Goal: Task Accomplishment & Management: Complete application form

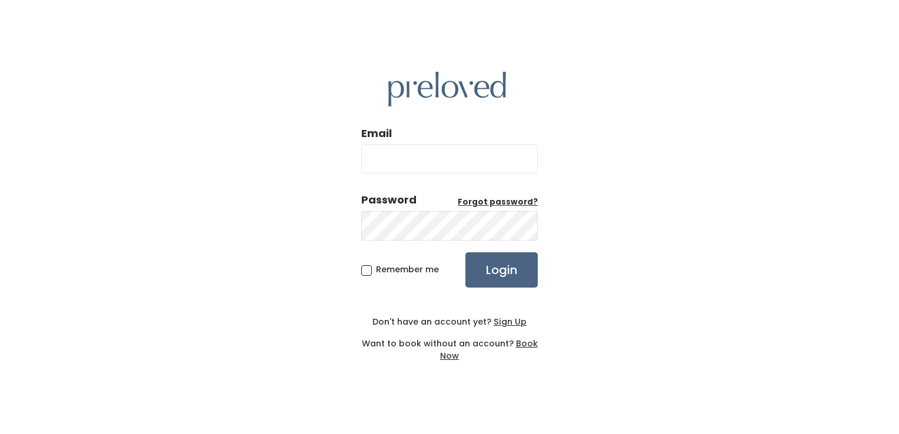
type input "rexburg.owner@preloved.love"
click at [511, 272] on input "Login" at bounding box center [501, 269] width 72 height 35
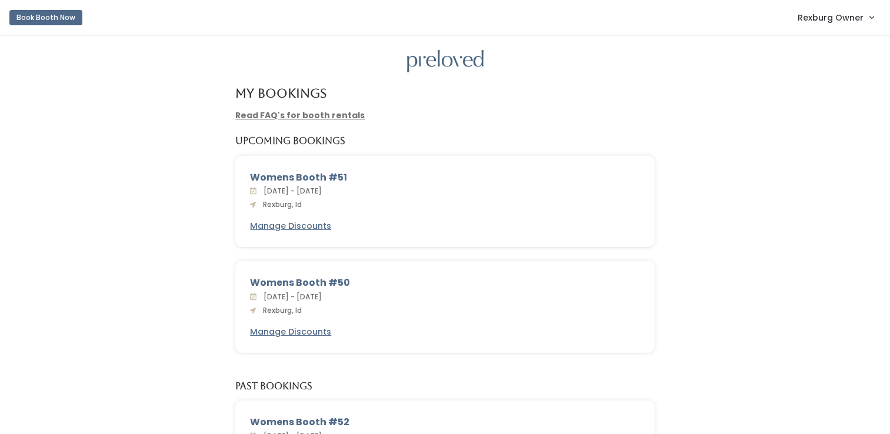
click at [854, 22] on span "Rexburg Owner" at bounding box center [831, 17] width 66 height 13
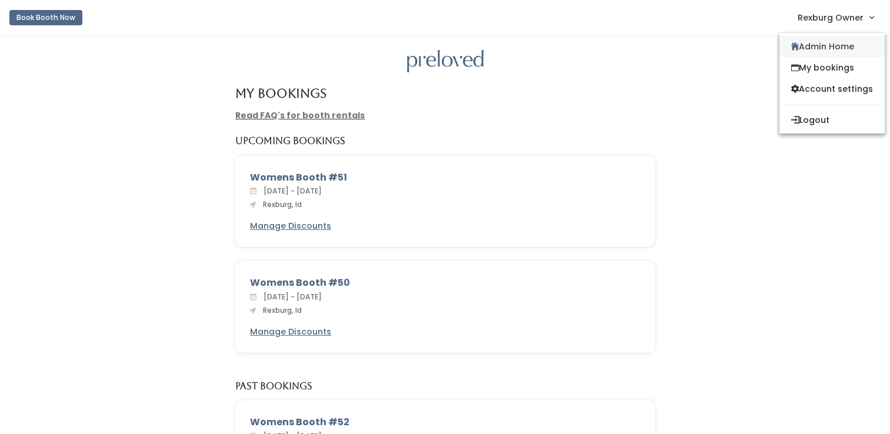
click at [842, 44] on link "Admin Home" at bounding box center [831, 46] width 105 height 21
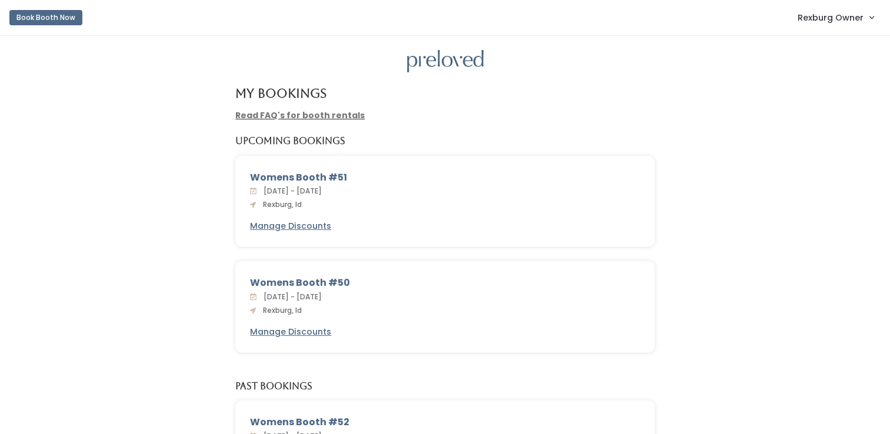
click at [821, 16] on span "Rexburg Owner" at bounding box center [831, 17] width 66 height 13
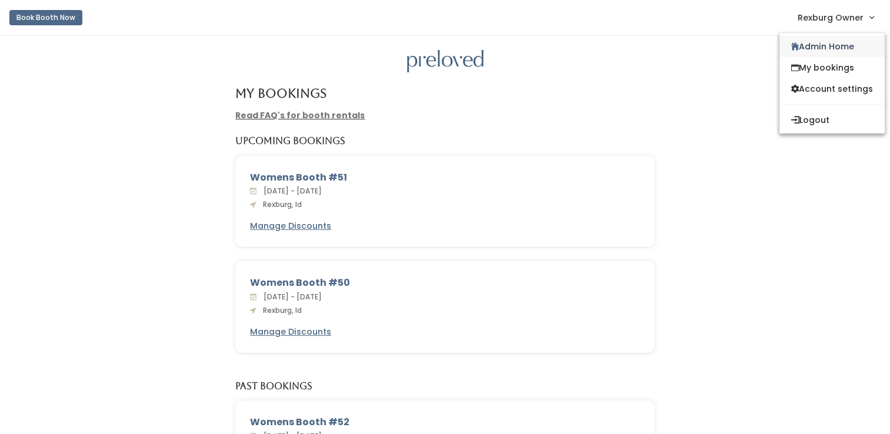
click at [799, 43] on link "Admin Home" at bounding box center [831, 46] width 105 height 21
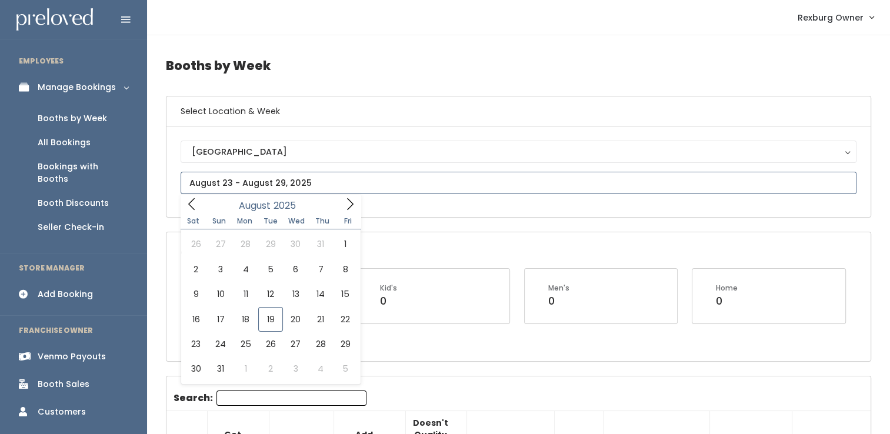
click at [242, 187] on input "text" at bounding box center [519, 183] width 676 height 22
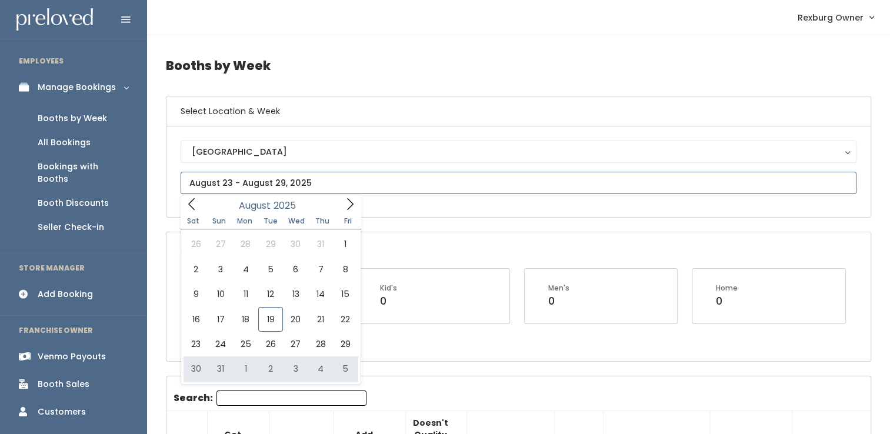
type input "August 30 to September 5"
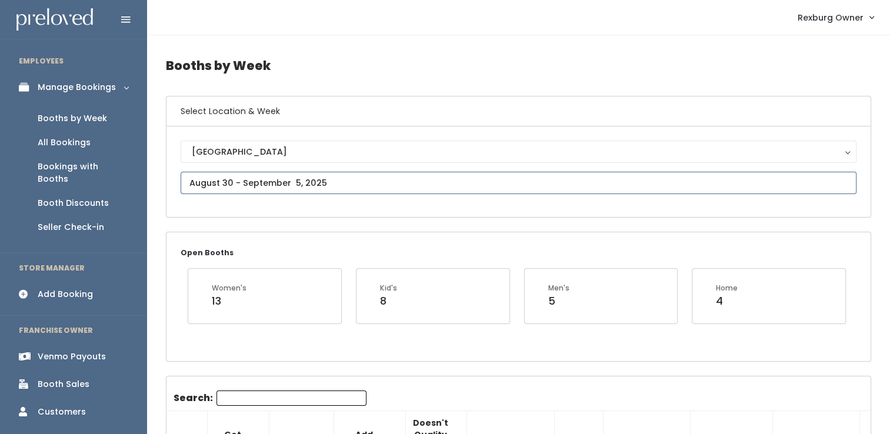
click at [281, 181] on input "text" at bounding box center [519, 183] width 676 height 22
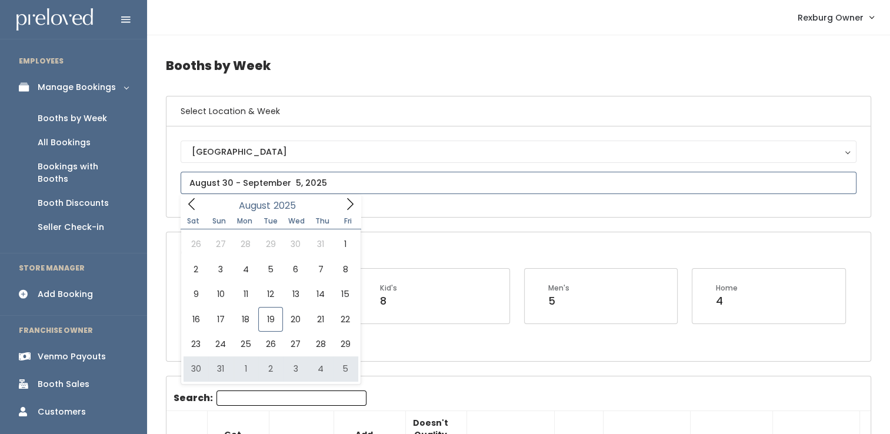
type input "August 30 to September 5"
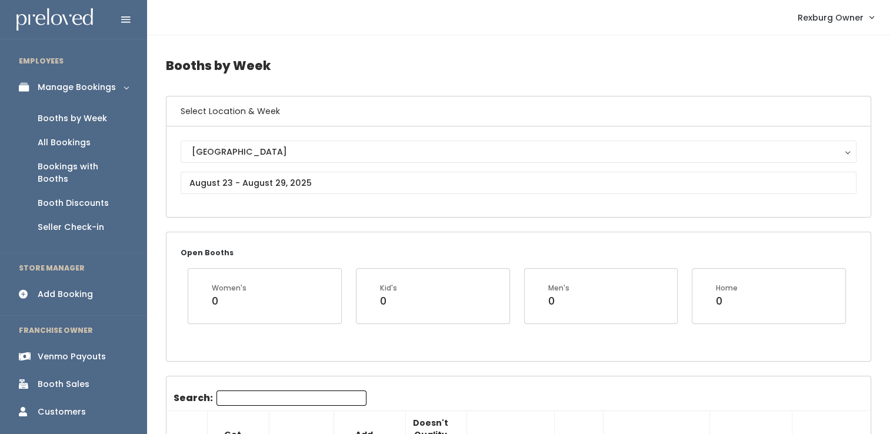
click at [77, 288] on div "Add Booking" at bounding box center [65, 294] width 55 height 12
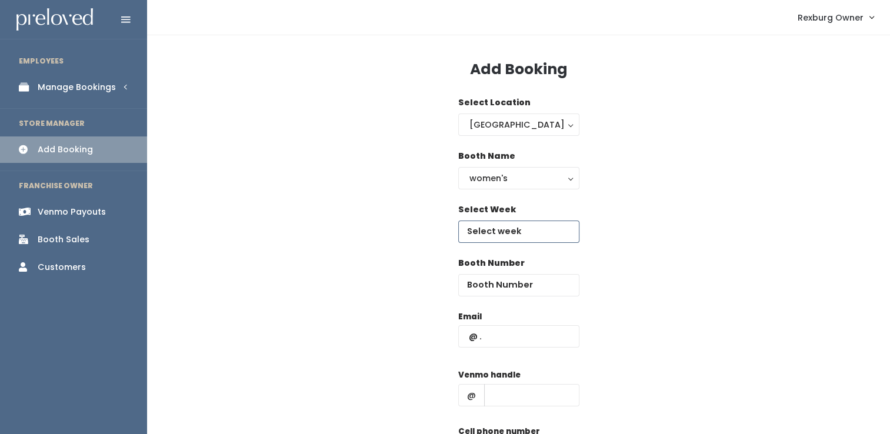
click at [512, 234] on input "text" at bounding box center [518, 232] width 121 height 22
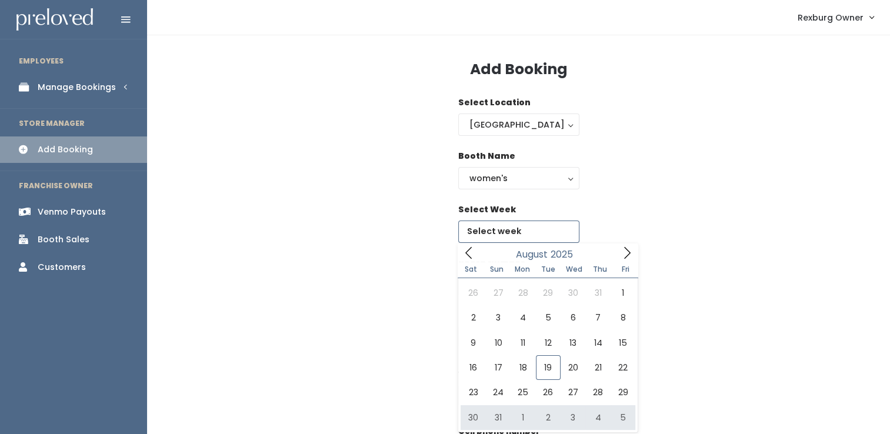
type input "August 30 to September 5"
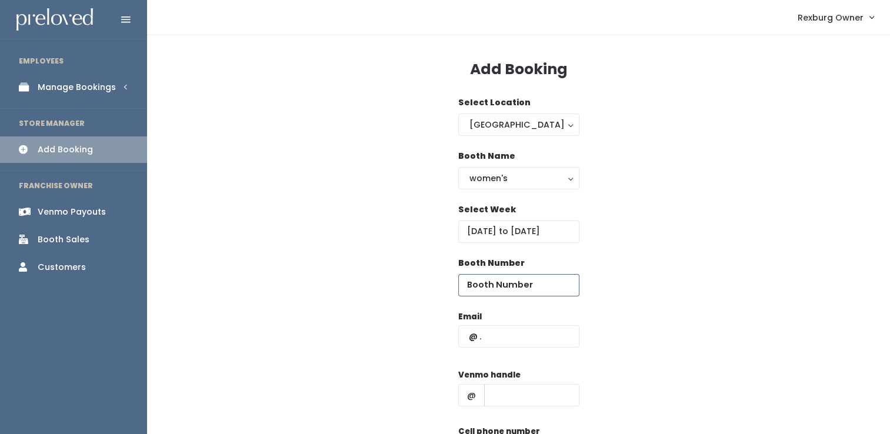
click at [543, 288] on input "number" at bounding box center [518, 285] width 121 height 22
type input "28"
click at [518, 328] on input "text" at bounding box center [518, 336] width 121 height 22
paste input "Emmiemariep007@gmail.com"
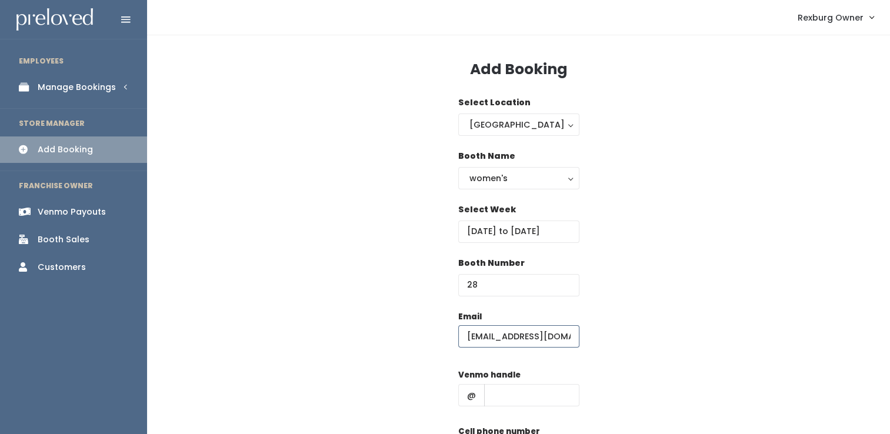
scroll to position [0, 26]
type input "Emmiemariep007@gmail.com"
click at [497, 392] on input "text" at bounding box center [531, 395] width 95 height 22
paste input "emmiejumps24,"
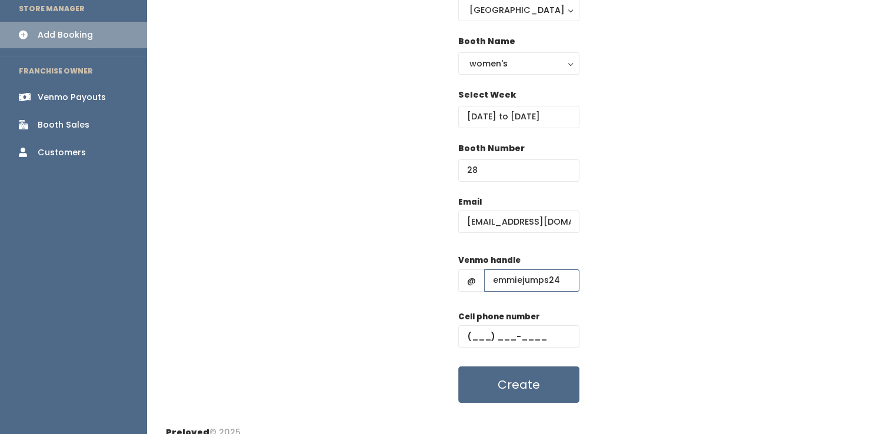
scroll to position [129, 0]
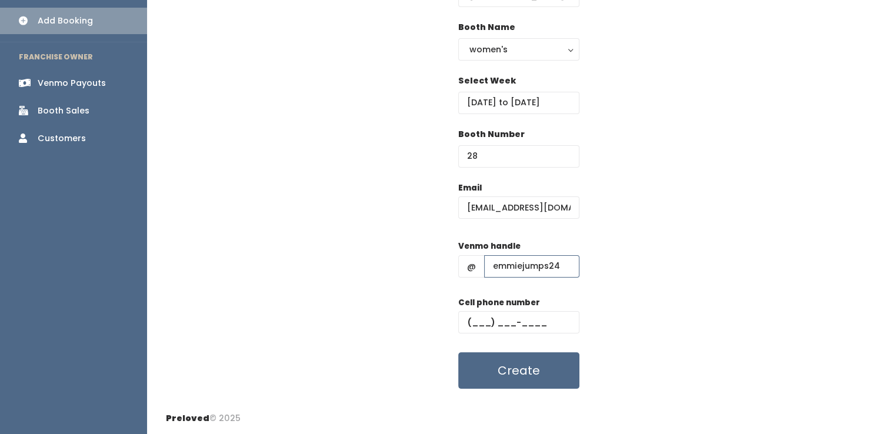
type input "emmiejumps24"
click at [538, 327] on input "text" at bounding box center [518, 322] width 121 height 22
paste input "(208) 483-1170"
type input "(208) 483-1170"
click at [458, 352] on button "Create" at bounding box center [518, 370] width 121 height 36
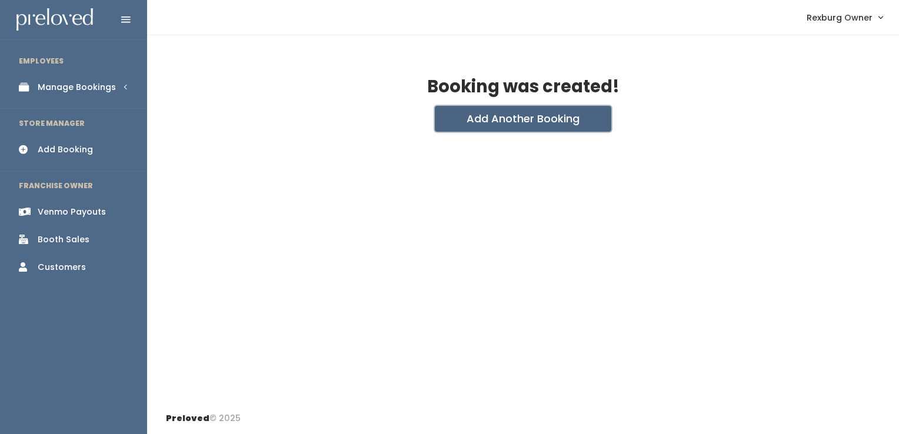
click at [459, 118] on button "Add Another Booking" at bounding box center [523, 119] width 176 height 26
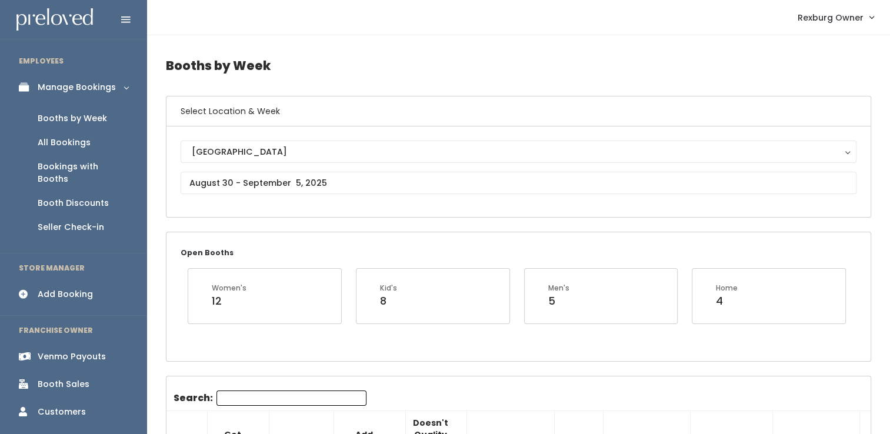
click at [312, 168] on div "Rexburg Rexburg" at bounding box center [519, 172] width 676 height 62
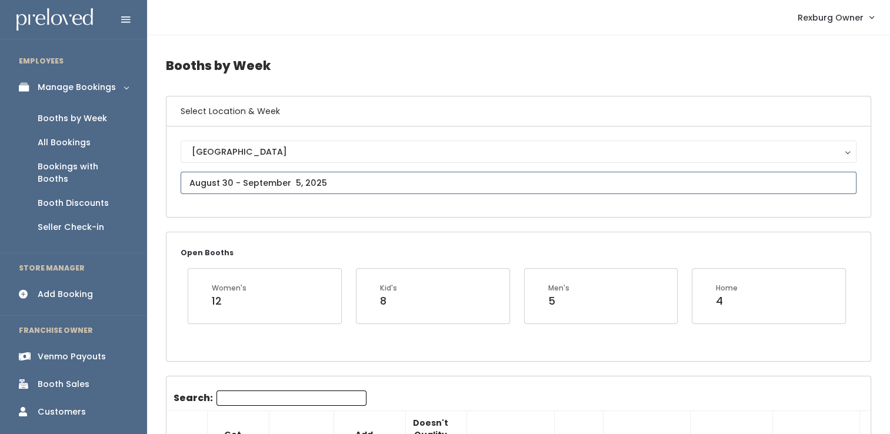
click at [293, 189] on input "text" at bounding box center [519, 183] width 676 height 22
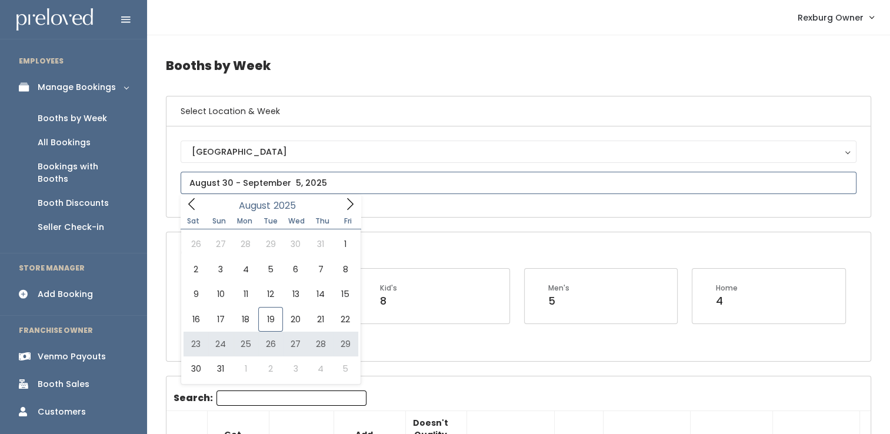
type input "August 23 to August 29"
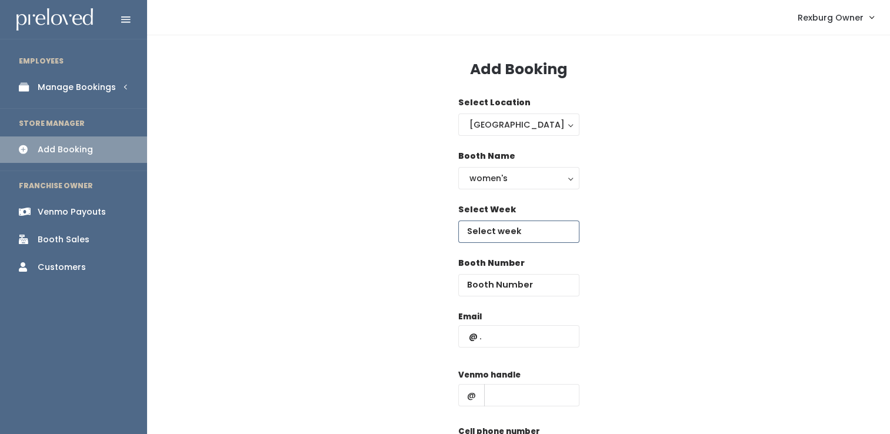
click at [495, 225] on input "text" at bounding box center [518, 232] width 121 height 22
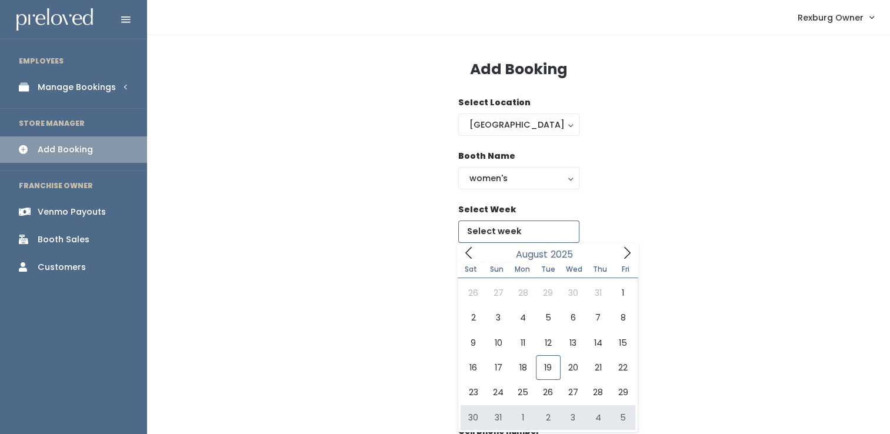
type input "August 30 to September 5"
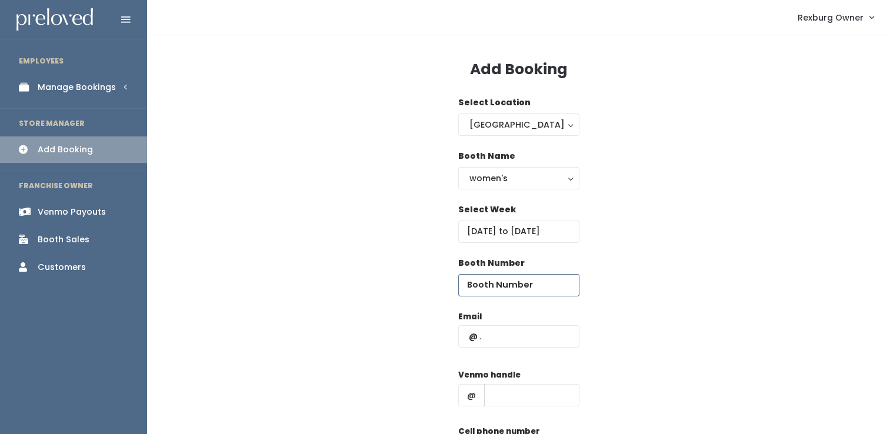
click at [530, 287] on input "number" at bounding box center [518, 285] width 121 height 22
type input "29"
click at [506, 342] on input "text" at bounding box center [518, 336] width 121 height 22
paste input "Zontsd@msd321.com"
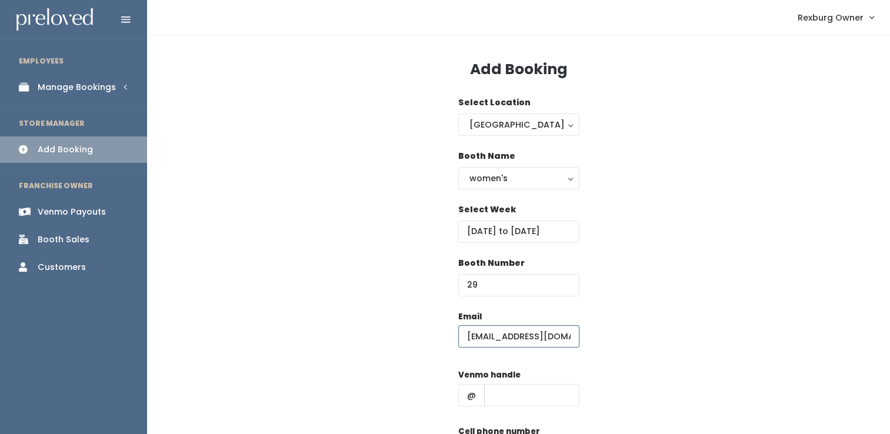
type input "Zontsd@msd321.com"
click at [501, 403] on input "text" at bounding box center [531, 395] width 95 height 22
paste input "Danie-Zonts"
type input "Danie-Zonts"
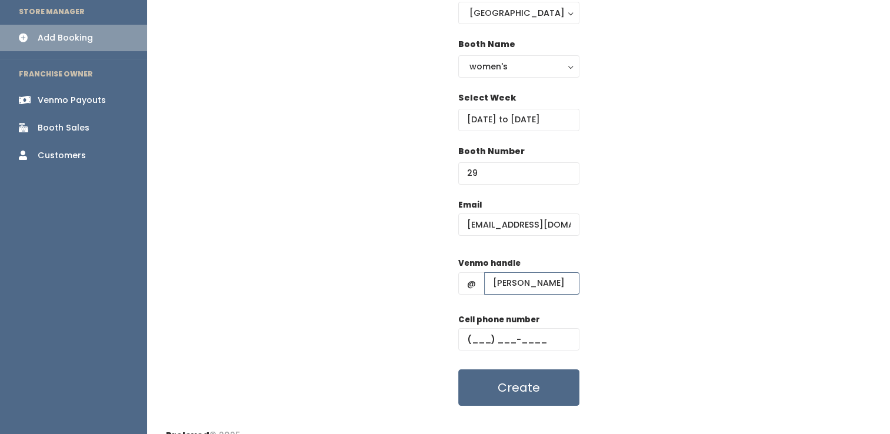
scroll to position [129, 0]
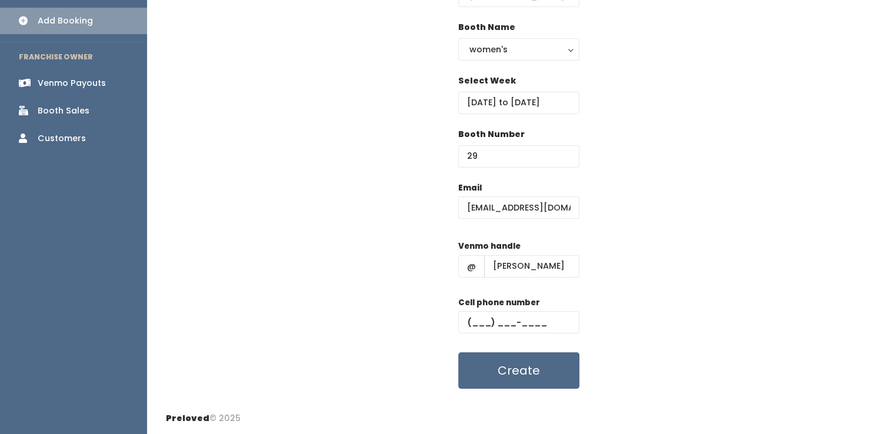
click at [511, 307] on label "Cell phone number" at bounding box center [499, 303] width 82 height 12
click at [511, 313] on input "text" at bounding box center [518, 322] width 121 height 22
paste input "[PHONE_NUMBER]"
type input "[PHONE_NUMBER]"
click at [458, 352] on button "Create" at bounding box center [518, 370] width 121 height 36
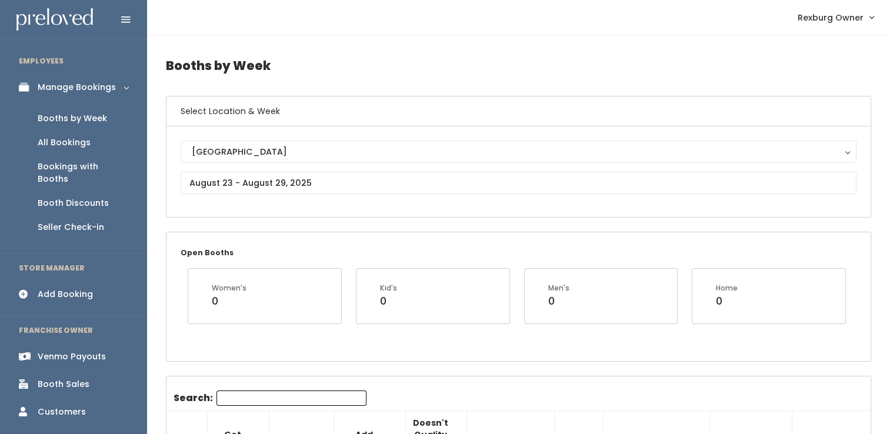
click at [51, 198] on link "Booth Discounts" at bounding box center [73, 203] width 147 height 24
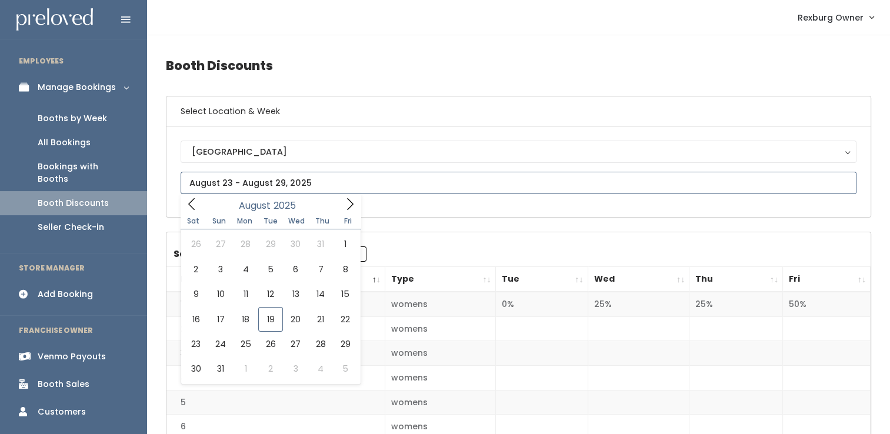
click at [276, 184] on input "text" at bounding box center [519, 183] width 676 height 22
type input "[DATE] to [DATE]"
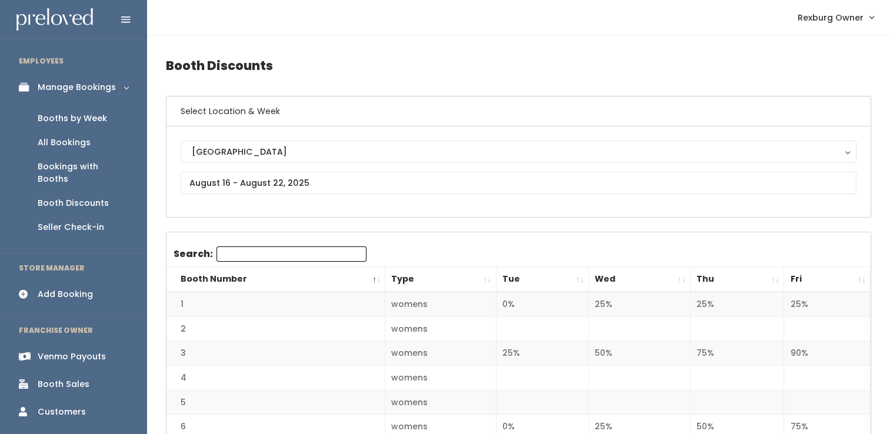
click at [685, 276] on th "Wed" at bounding box center [639, 279] width 101 height 25
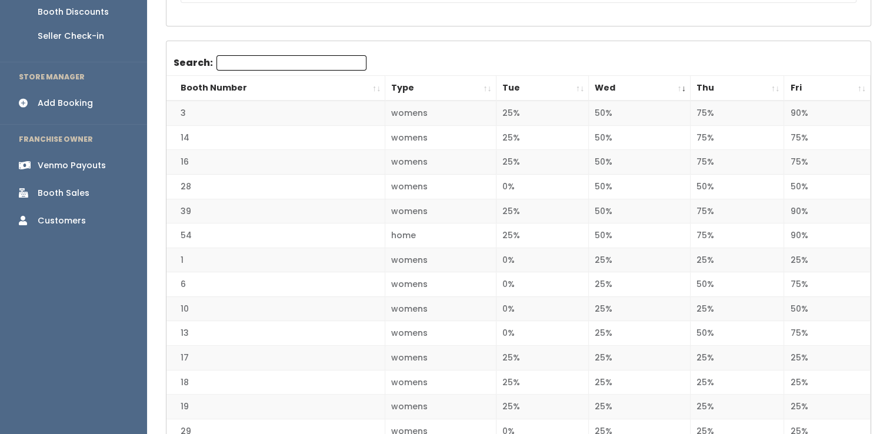
scroll to position [190, 0]
click at [862, 82] on th "Fri" at bounding box center [827, 89] width 86 height 25
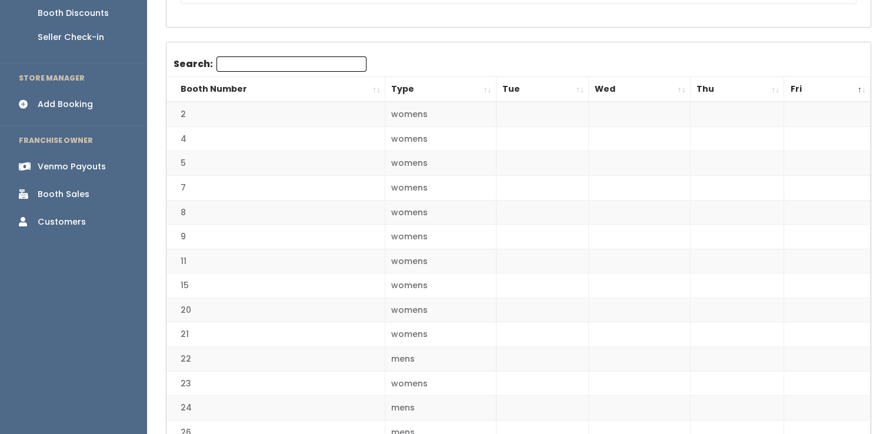
click at [862, 82] on th "Fri" at bounding box center [827, 89] width 86 height 25
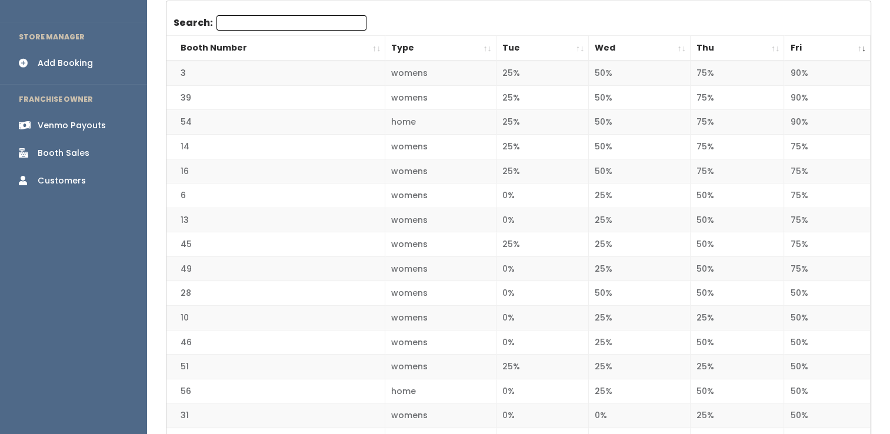
scroll to position [0, 0]
